Goal: Find specific page/section: Find specific page/section

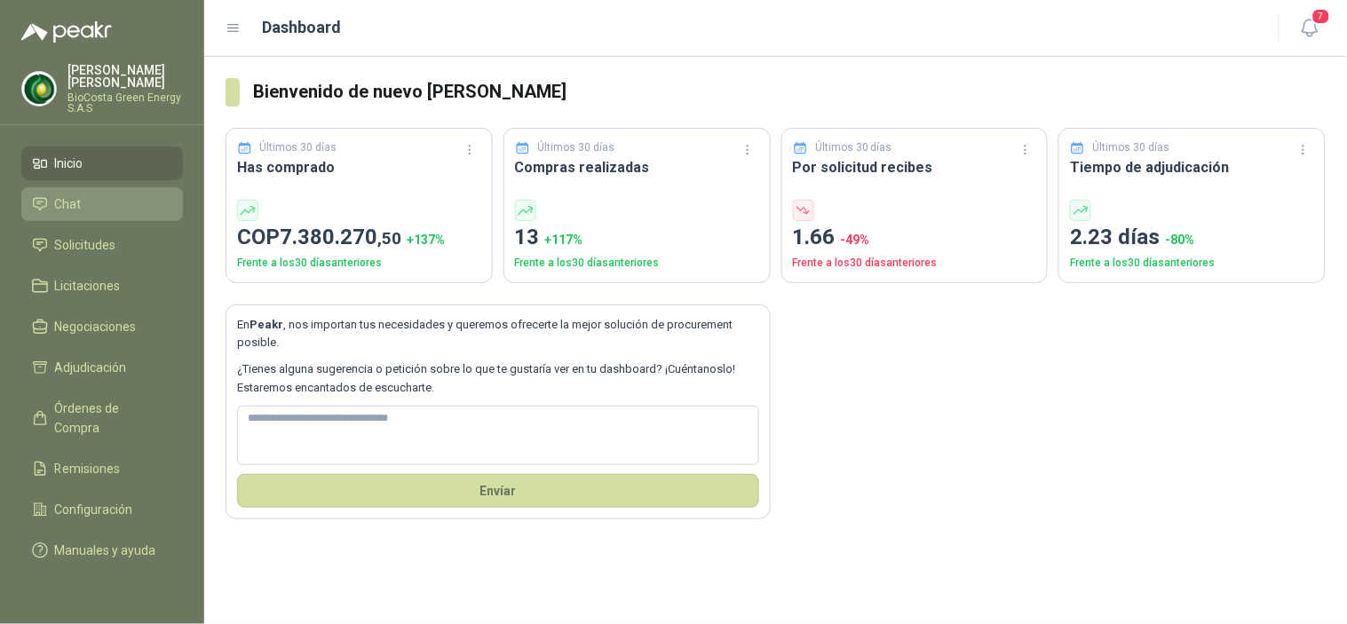
click at [76, 202] on span "Chat" at bounding box center [68, 204] width 27 height 20
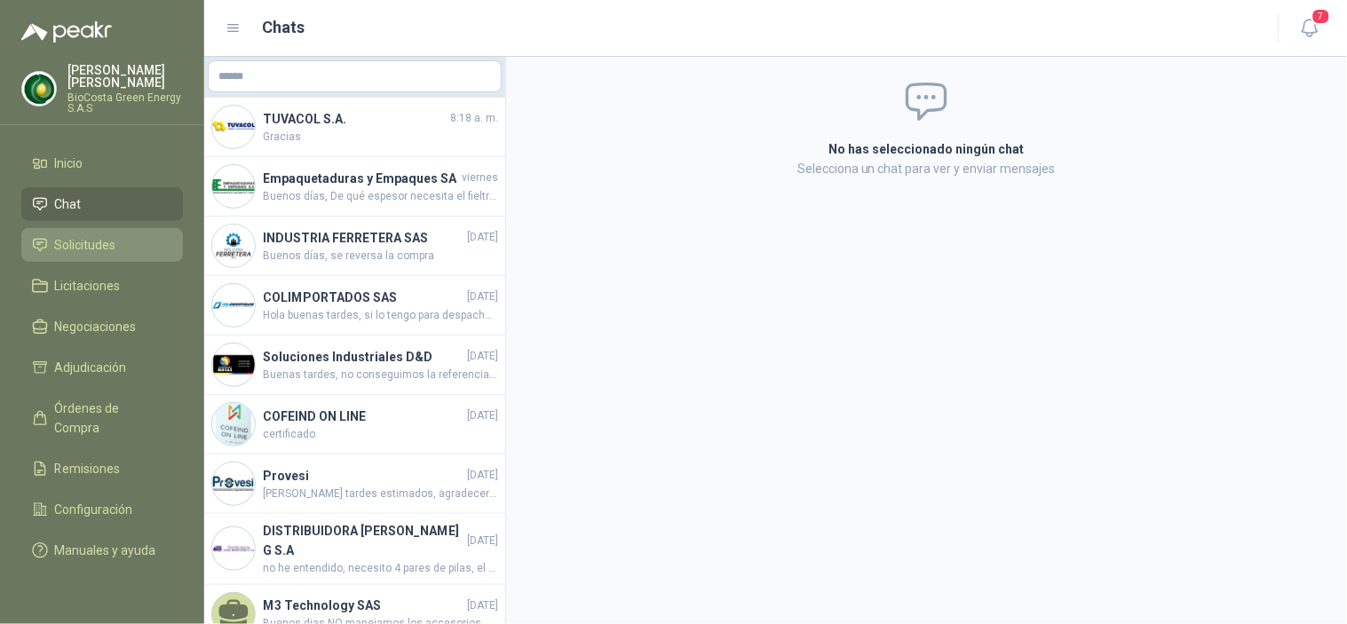
click at [93, 249] on span "Solicitudes" at bounding box center [85, 245] width 61 height 20
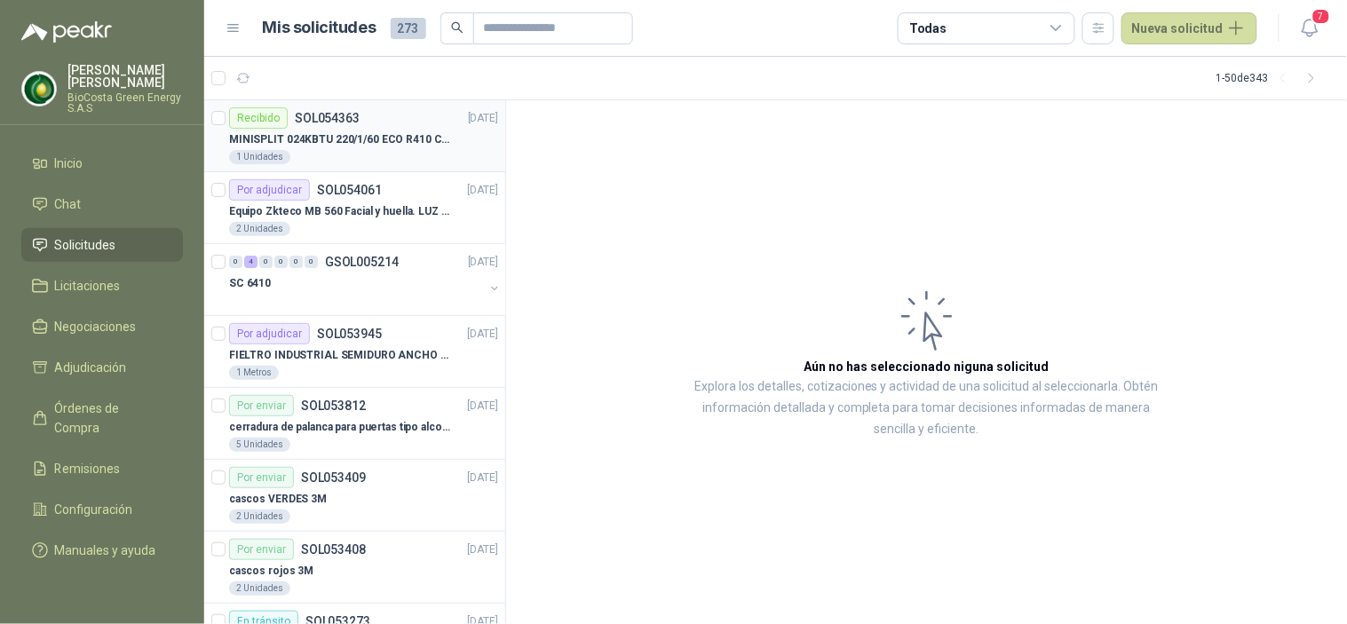
click at [299, 145] on p "MINISPLIT 024KBTU 220/1/60 ECO R410 C/FR" at bounding box center [339, 139] width 221 height 17
